Goal: Check status: Check status

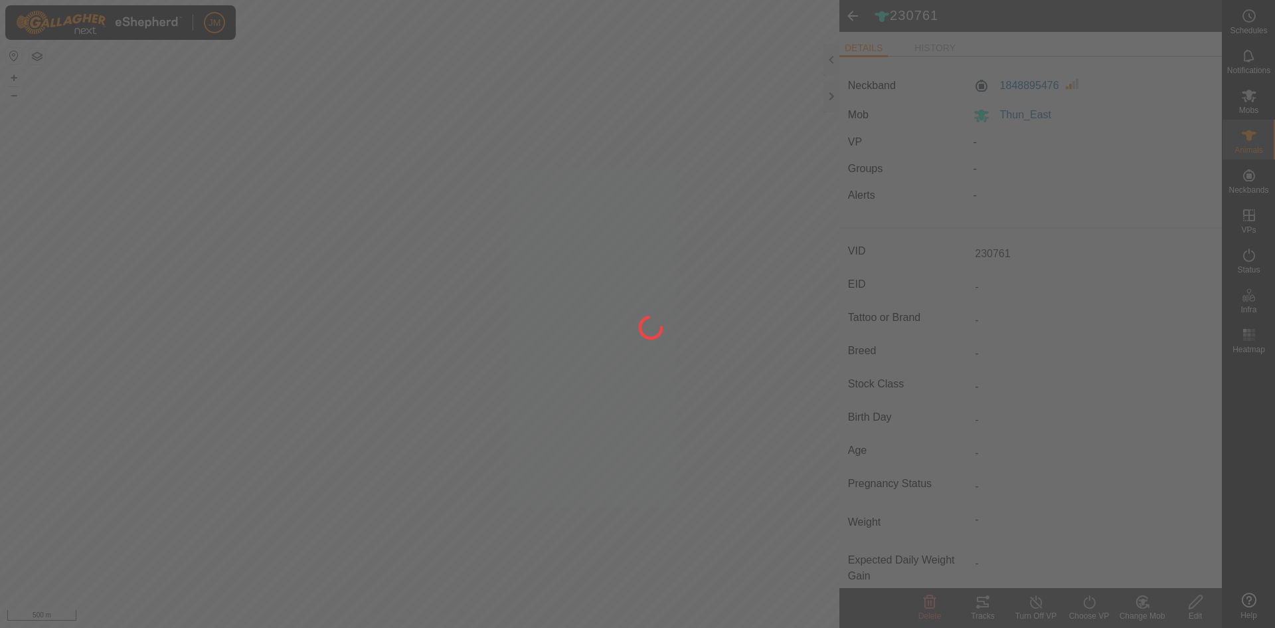
click at [503, 96] on div at bounding box center [637, 314] width 1275 height 628
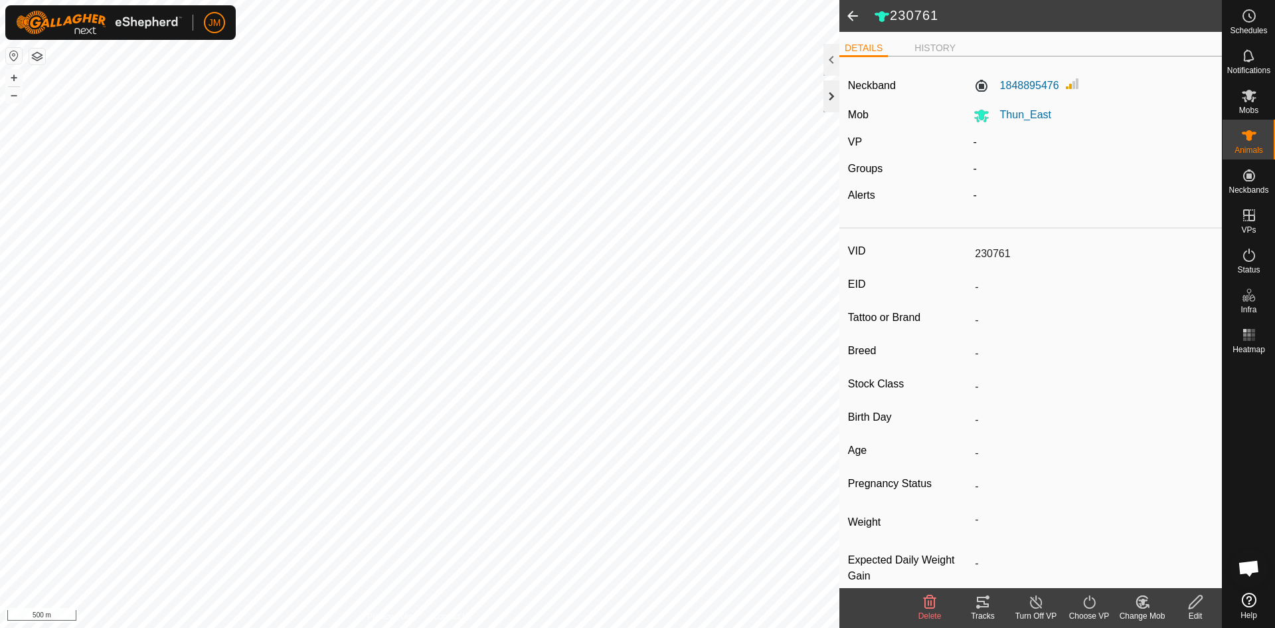
click at [503, 86] on div at bounding box center [832, 96] width 16 height 32
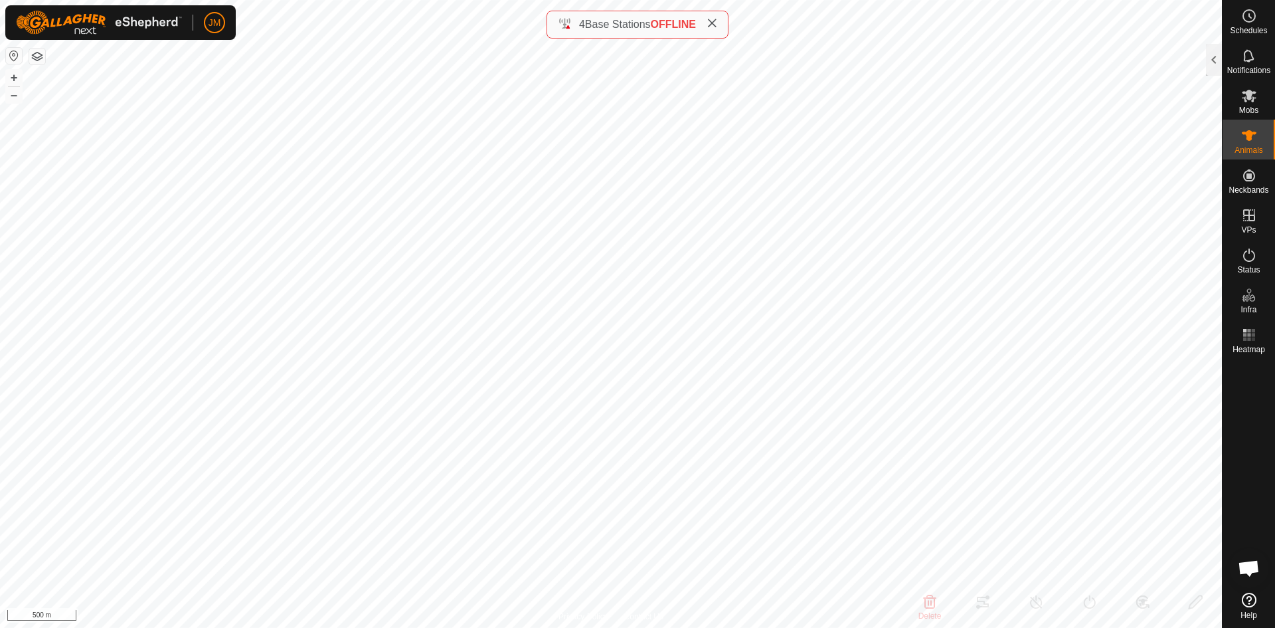
click at [503, 27] on icon at bounding box center [712, 23] width 11 height 11
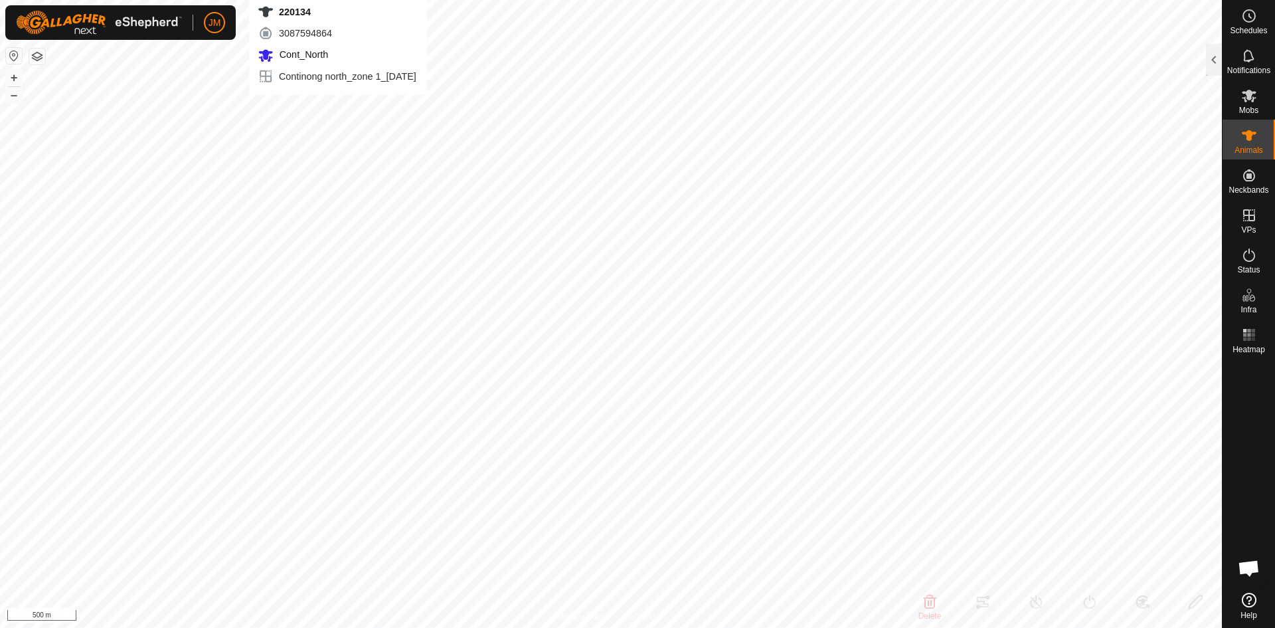
type input "220134"
type input "-"
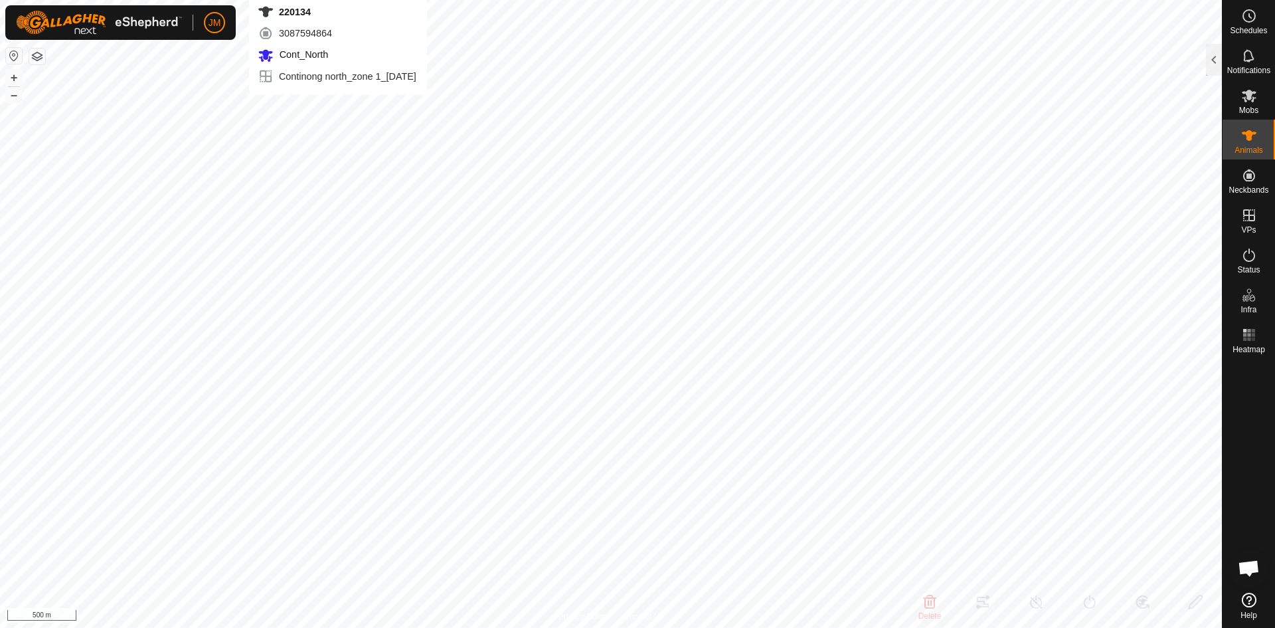
type input "-"
click at [503, 73] on div at bounding box center [1214, 60] width 16 height 32
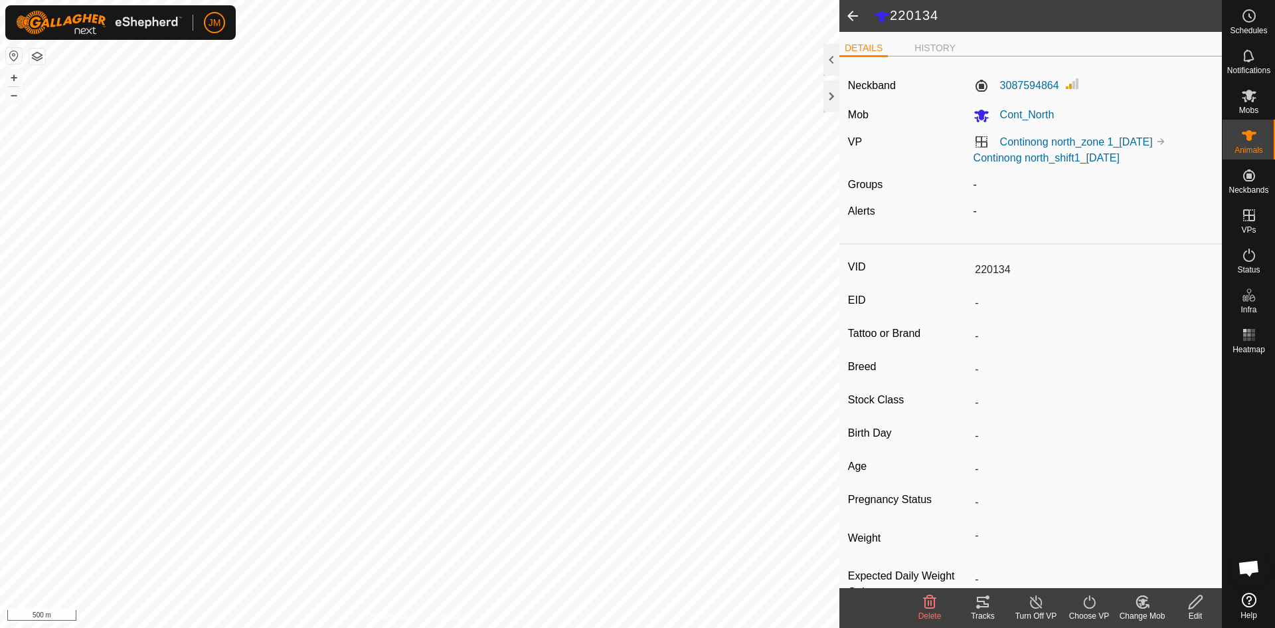
click at [503, 215] on icon at bounding box center [983, 601] width 12 height 11
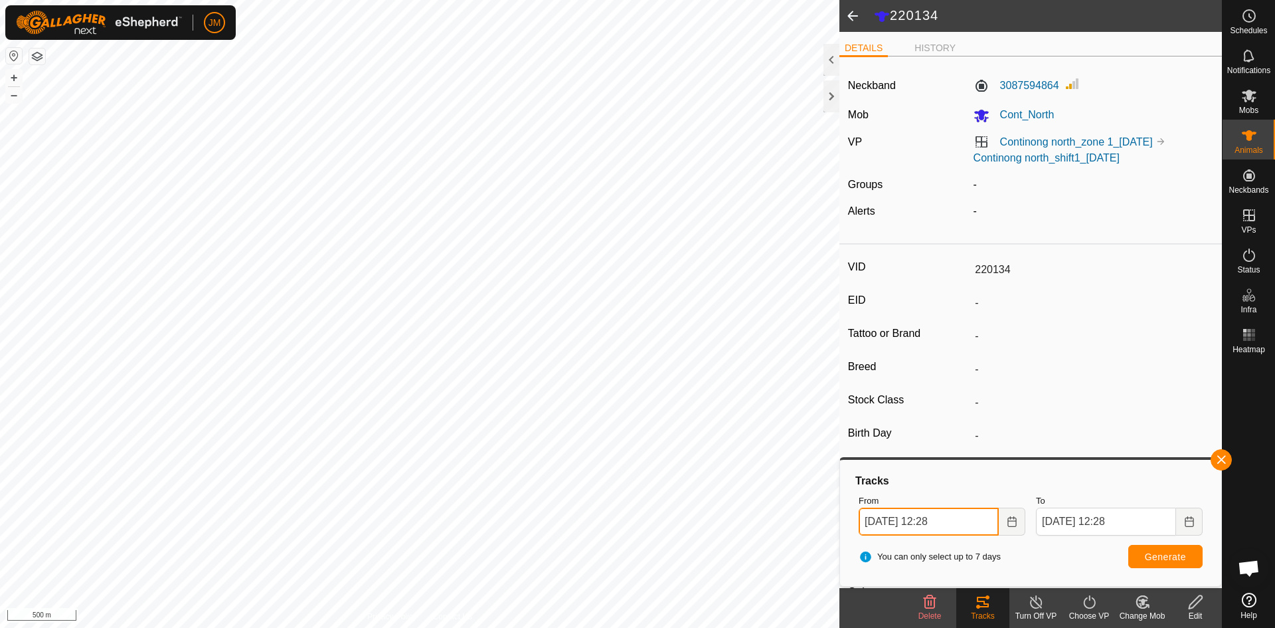
click at [503, 215] on input "[DATE] 12:28" at bounding box center [929, 521] width 140 height 28
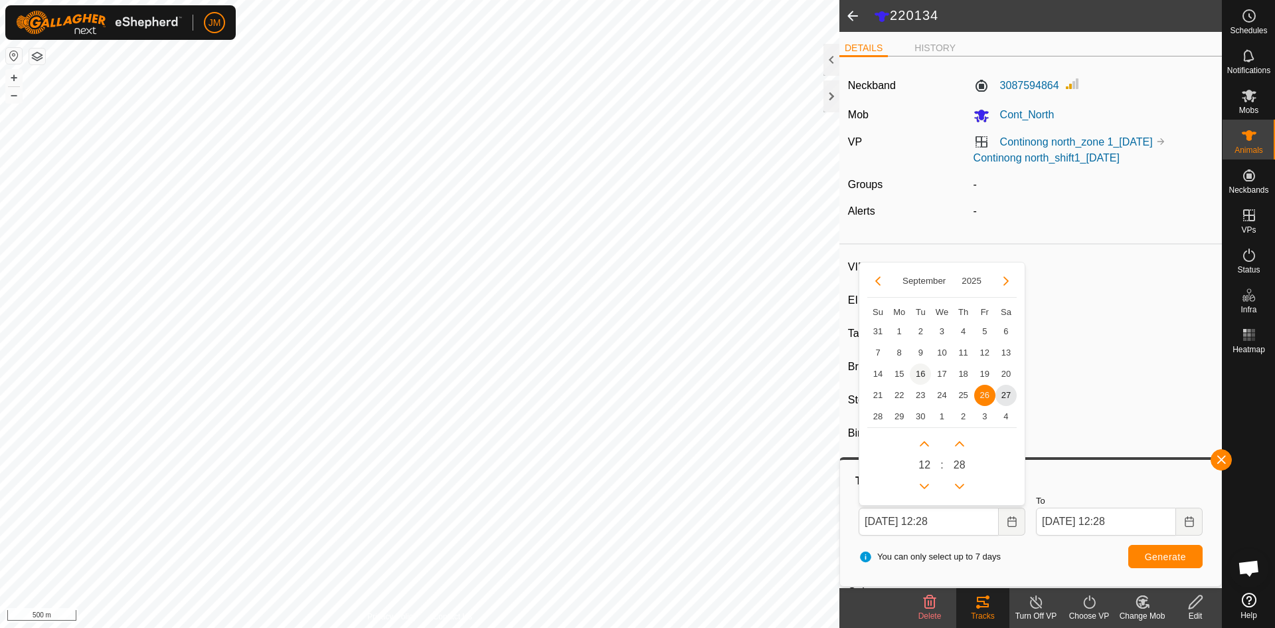
click at [503, 215] on span "16" at bounding box center [920, 373] width 21 height 21
type input "[DATE] 12:28"
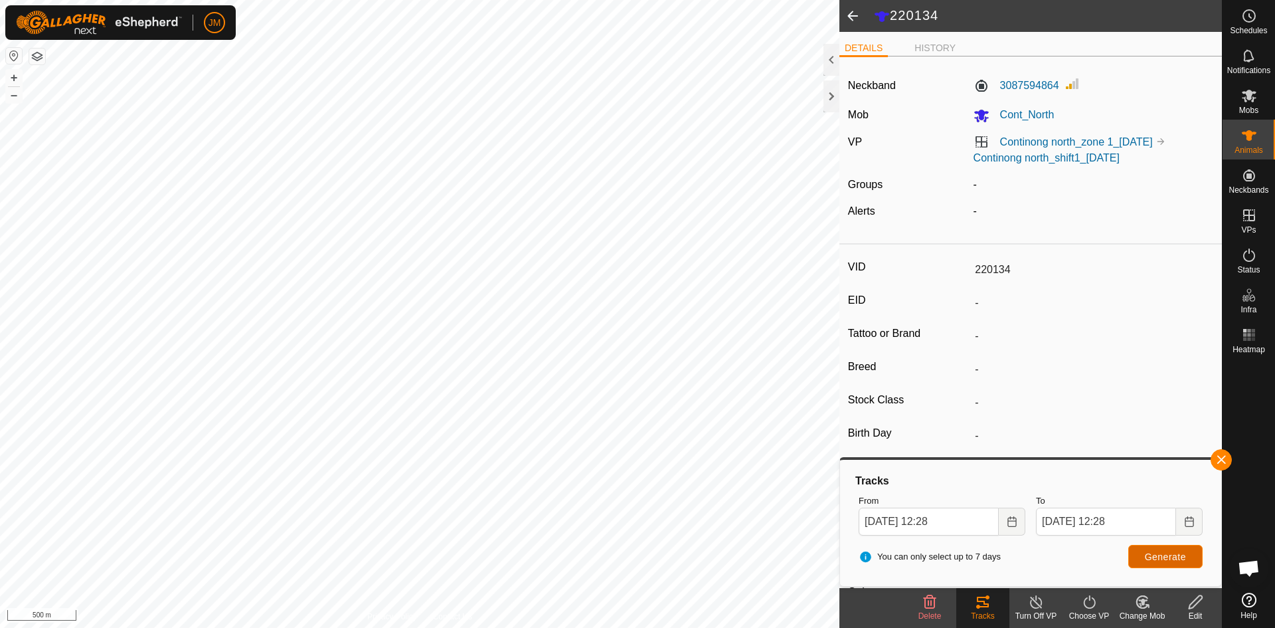
click at [503, 215] on button "Generate" at bounding box center [1165, 556] width 74 height 23
click at [503, 215] on input "[DATE] 12:28" at bounding box center [929, 521] width 140 height 28
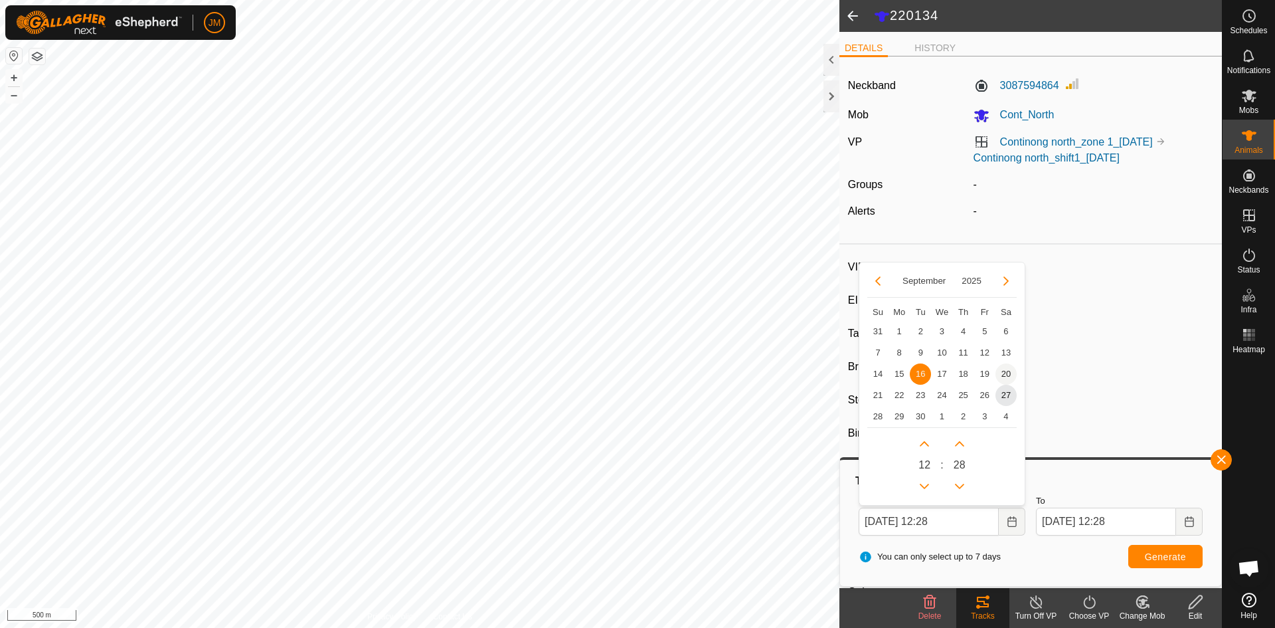
click at [503, 215] on span "20" at bounding box center [1006, 373] width 21 height 21
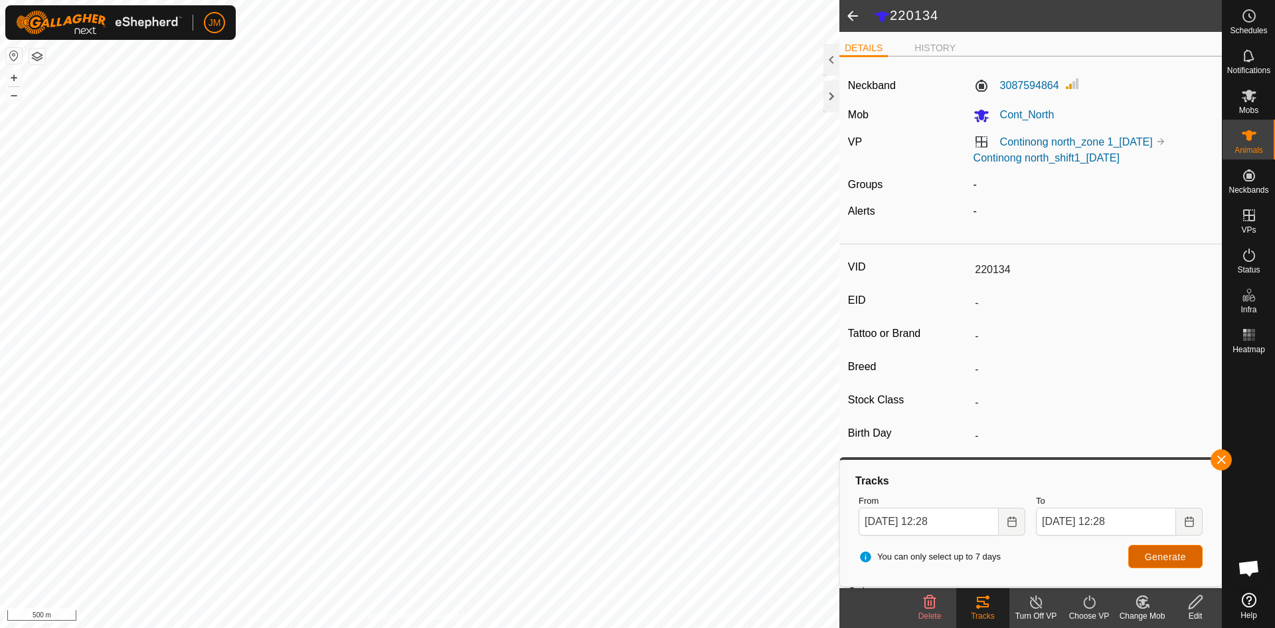
click at [503, 215] on button "Generate" at bounding box center [1165, 556] width 74 height 23
click at [503, 215] on input "[DATE] 12:28" at bounding box center [929, 521] width 140 height 28
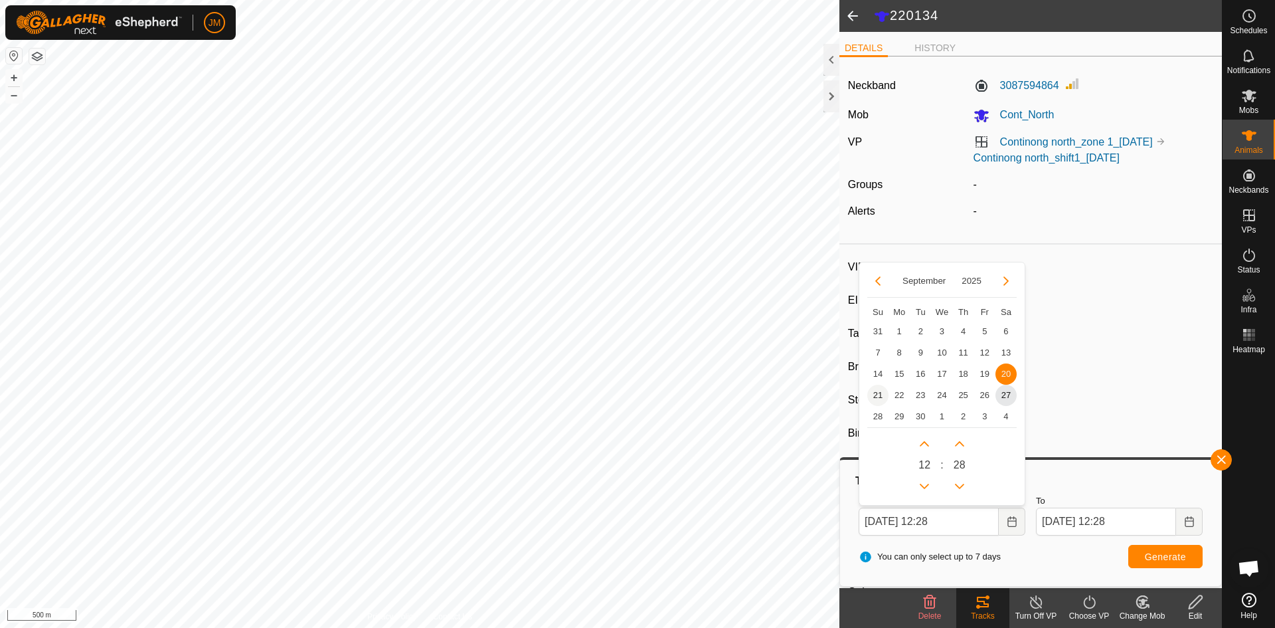
click at [503, 215] on span "21" at bounding box center [877, 395] width 21 height 21
type input "[DATE] 12:28"
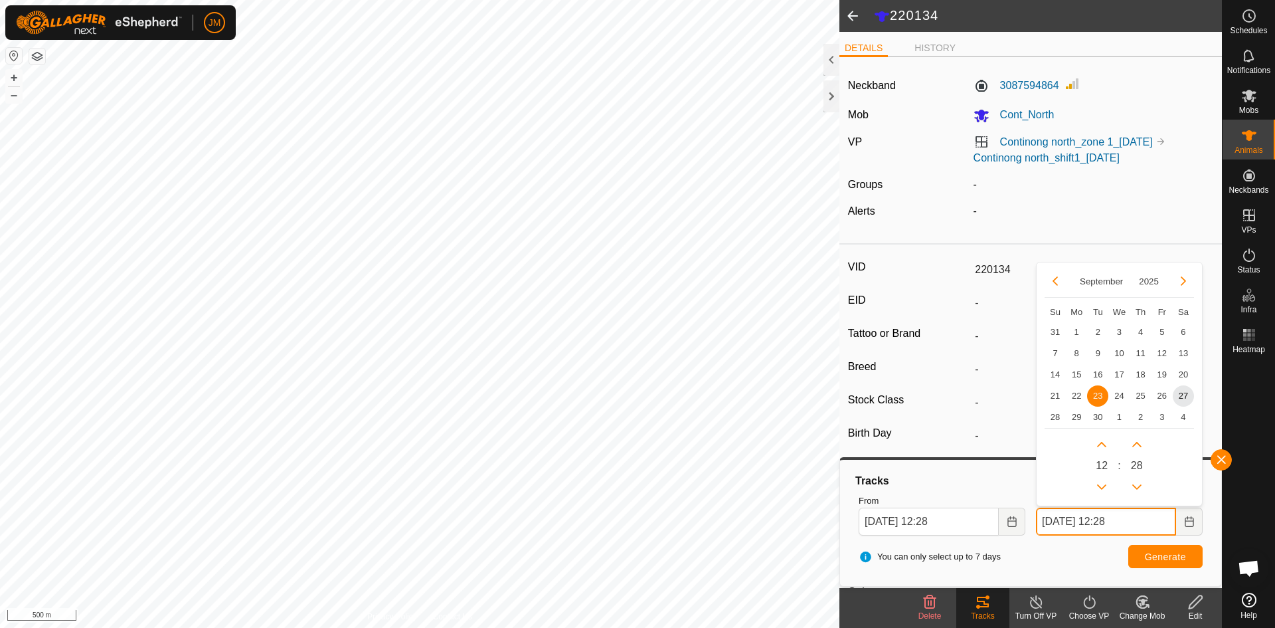
click at [503, 215] on input "[DATE] 12:28" at bounding box center [1106, 521] width 140 height 28
click at [503, 215] on span "27" at bounding box center [1183, 395] width 21 height 21
type input "[DATE] 12:28"
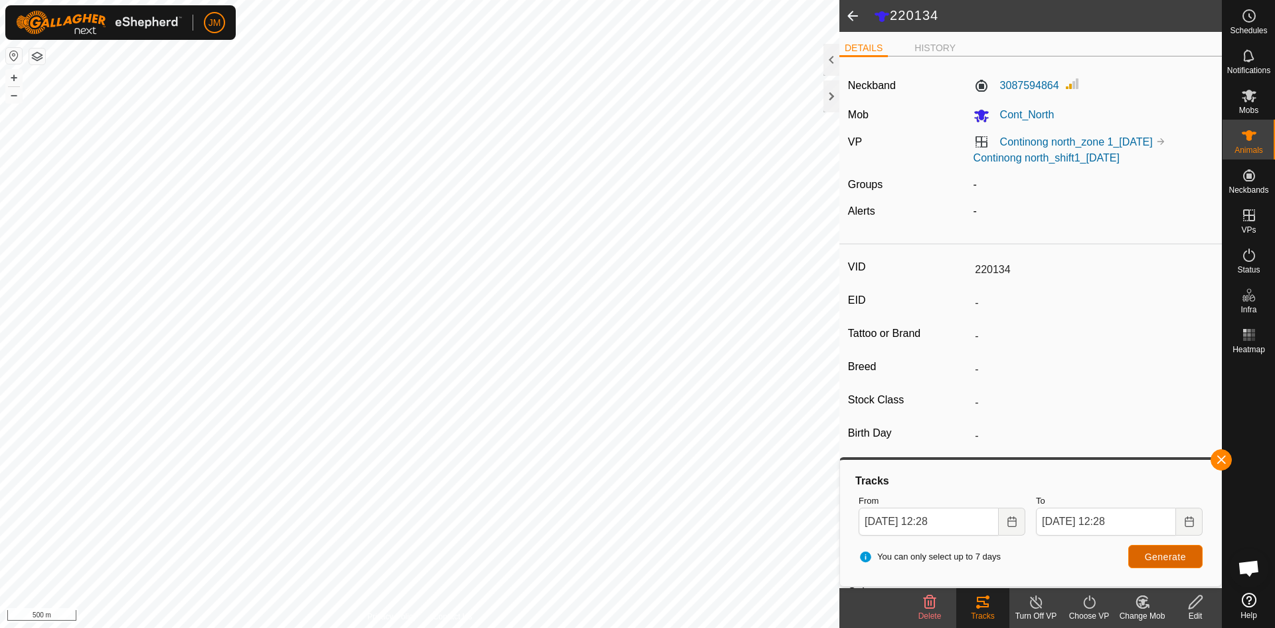
click at [503, 215] on button "Generate" at bounding box center [1165, 556] width 74 height 23
click at [503, 215] on input "[DATE] 12:28" at bounding box center [929, 521] width 140 height 28
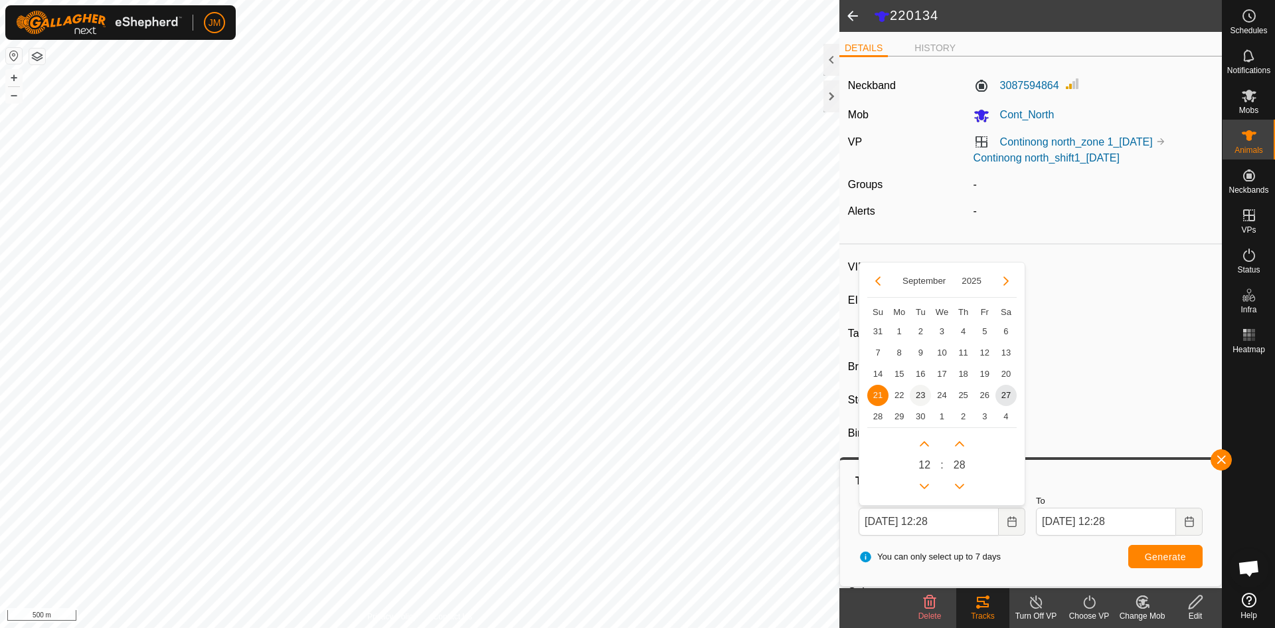
click at [503, 215] on span "23" at bounding box center [920, 395] width 21 height 21
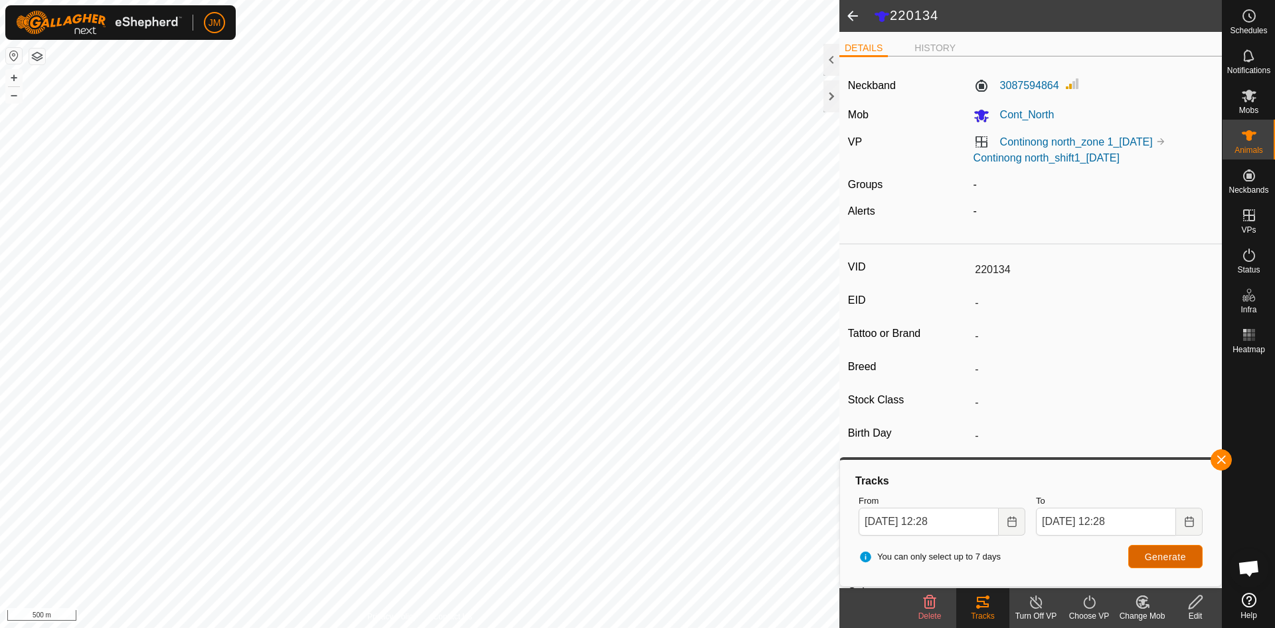
click at [503, 215] on span "Generate" at bounding box center [1165, 556] width 41 height 11
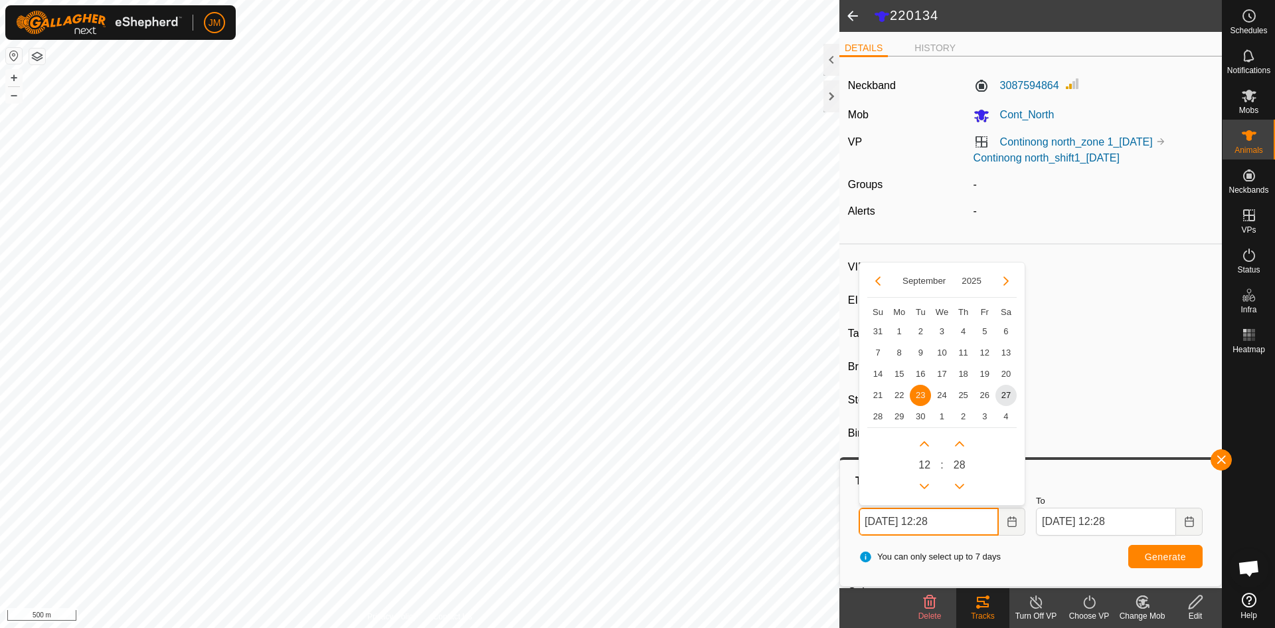
click at [503, 215] on input "[DATE] 12:28" at bounding box center [929, 521] width 140 height 28
click at [503, 215] on span "25" at bounding box center [963, 395] width 21 height 21
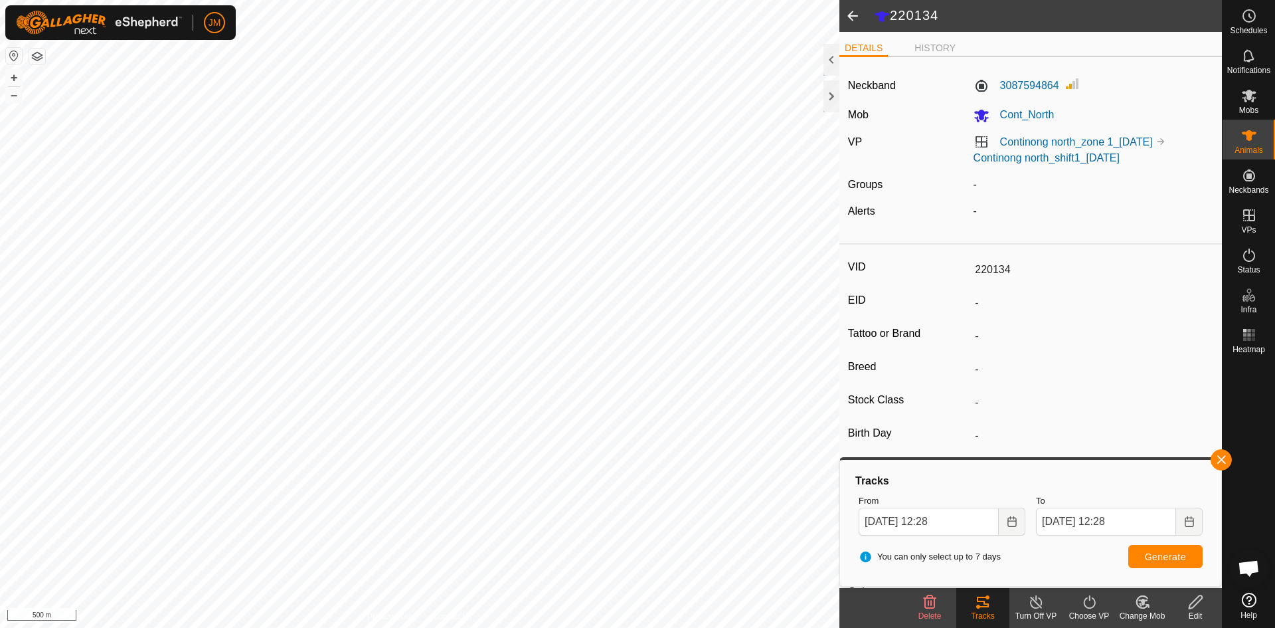
click at [503, 215] on div "You can only select up to 7 days Generate" at bounding box center [1030, 557] width 355 height 32
click at [503, 215] on button "Generate" at bounding box center [1165, 556] width 74 height 23
click at [503, 106] on div at bounding box center [832, 96] width 16 height 32
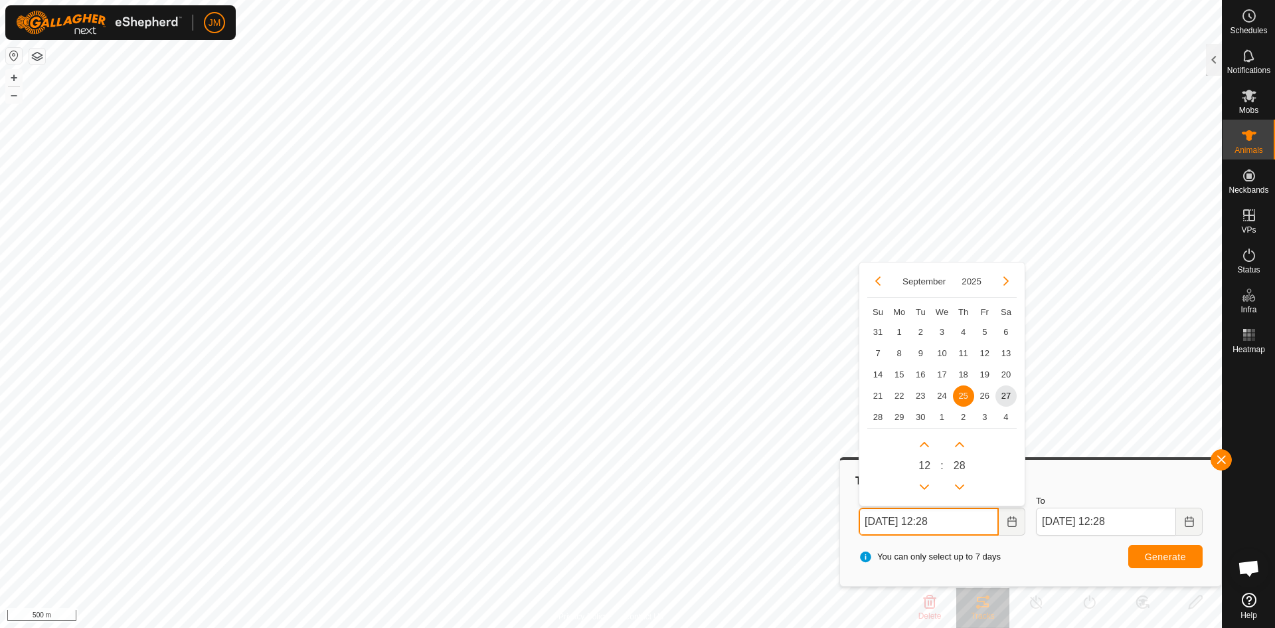
click at [503, 215] on input "[DATE] 12:28" at bounding box center [929, 521] width 140 height 28
click at [503, 215] on span "26" at bounding box center [984, 395] width 21 height 21
type input "[DATE] 12:28"
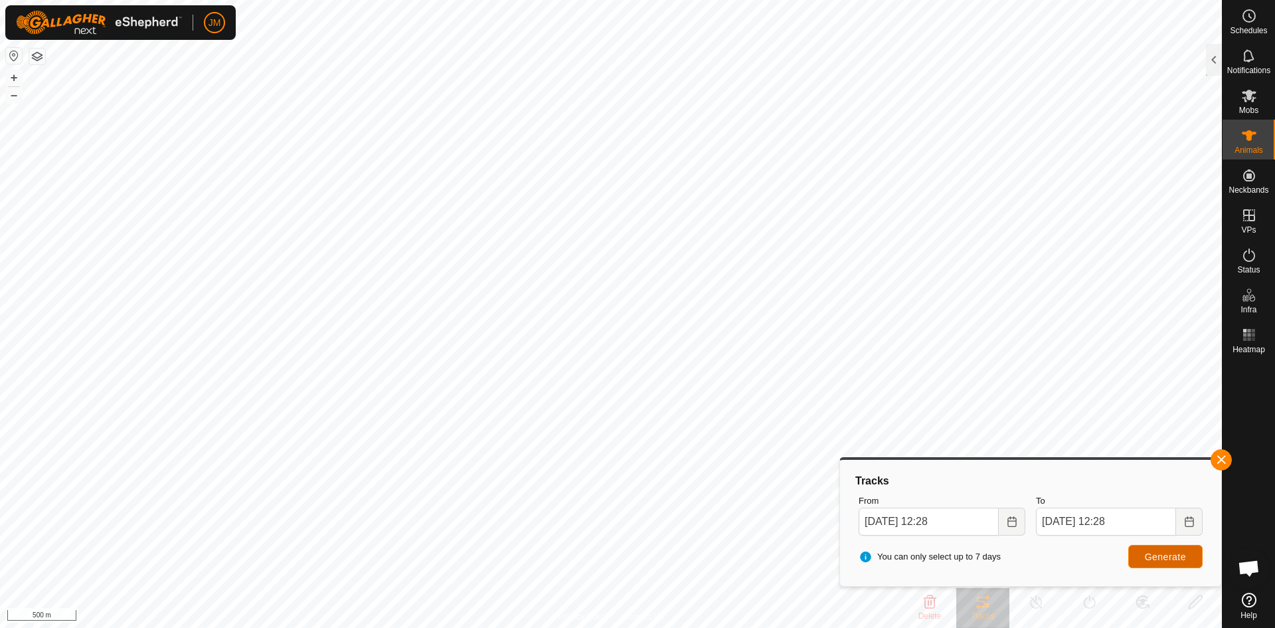
click at [503, 215] on button "Generate" at bounding box center [1165, 556] width 74 height 23
click at [503, 215] on input "[DATE] 12:28" at bounding box center [929, 521] width 140 height 28
click at [503, 215] on button "button" at bounding box center [1221, 459] width 21 height 21
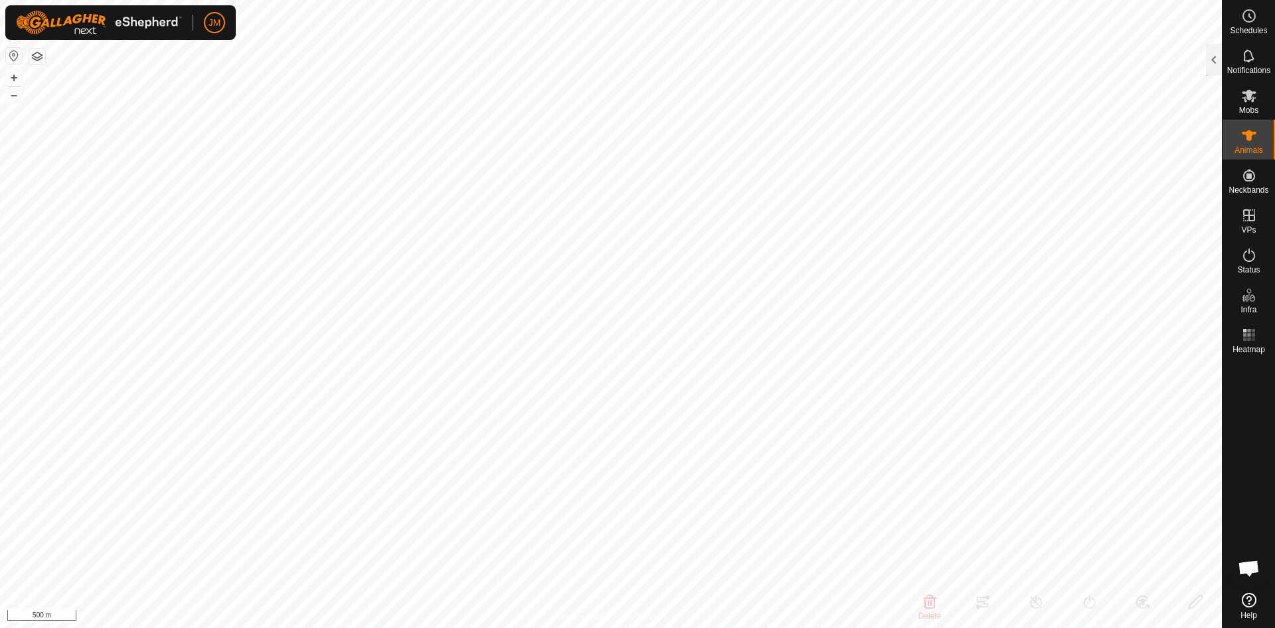
type input "220134"
